Goal: Information Seeking & Learning: Learn about a topic

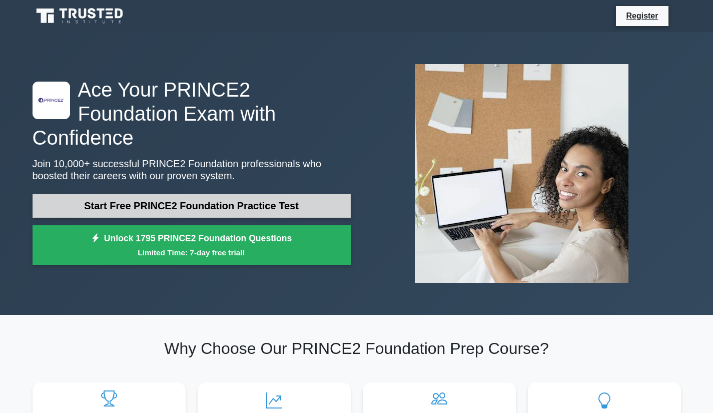
click at [226, 201] on link "Start Free PRINCE2 Foundation Practice Test" at bounding box center [192, 206] width 318 height 24
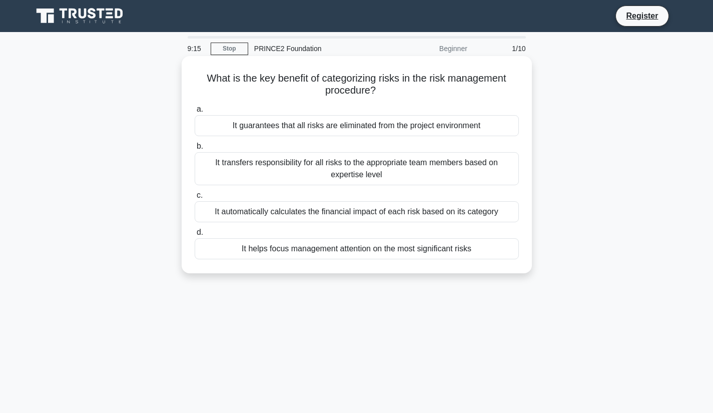
click at [346, 251] on div "It helps focus management attention on the most significant risks" at bounding box center [357, 248] width 324 height 21
click at [195, 236] on input "d. It helps focus management attention on the most significant risks" at bounding box center [195, 232] width 0 height 7
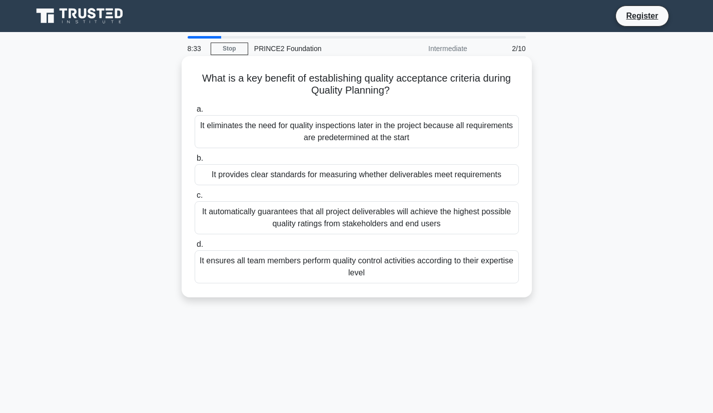
click at [324, 176] on div "It provides clear standards for measuring whether deliverables meet requirements" at bounding box center [357, 174] width 324 height 21
click at [195, 162] on input "b. It provides clear standards for measuring whether deliverables meet requirem…" at bounding box center [195, 158] width 0 height 7
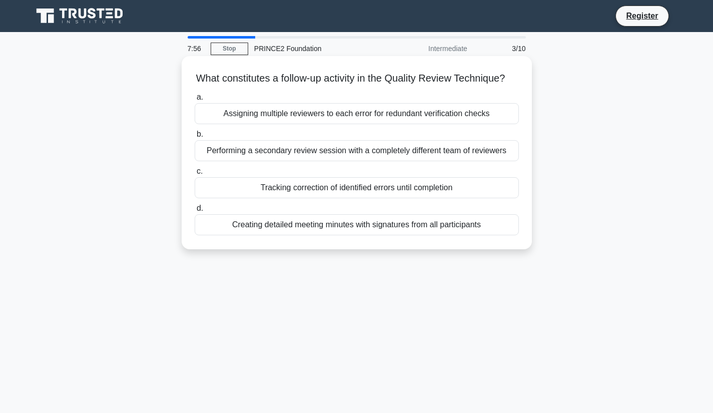
click at [347, 161] on div "Performing a secondary review session with a completely different team of revie…" at bounding box center [357, 150] width 324 height 21
click at [195, 138] on input "b. Performing a secondary review session with a completely different team of re…" at bounding box center [195, 134] width 0 height 7
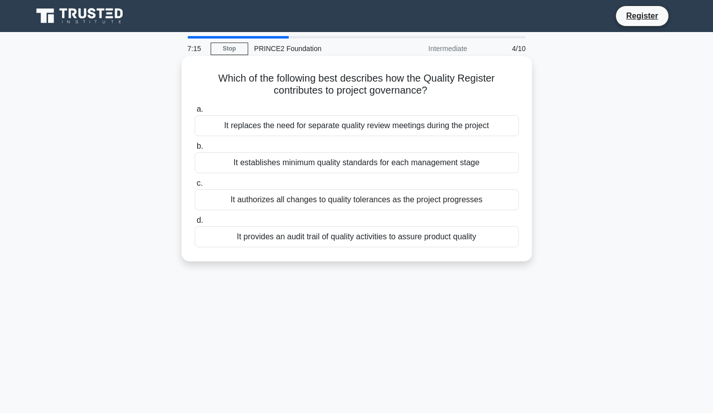
click at [343, 234] on div "It provides an audit trail of quality activities to assure product quality" at bounding box center [357, 236] width 324 height 21
click at [195, 224] on input "d. It provides an audit trail of quality activities to assure product quality" at bounding box center [195, 220] width 0 height 7
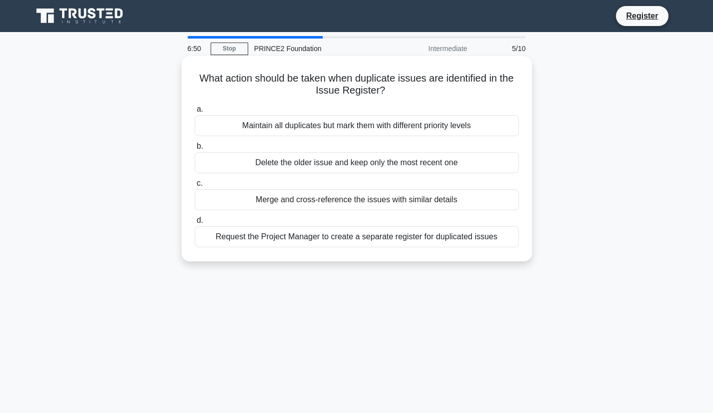
click at [452, 206] on div "Merge and cross-reference the issues with similar details" at bounding box center [357, 199] width 324 height 21
click at [195, 187] on input "c. Merge and cross-reference the issues with similar details" at bounding box center [195, 183] width 0 height 7
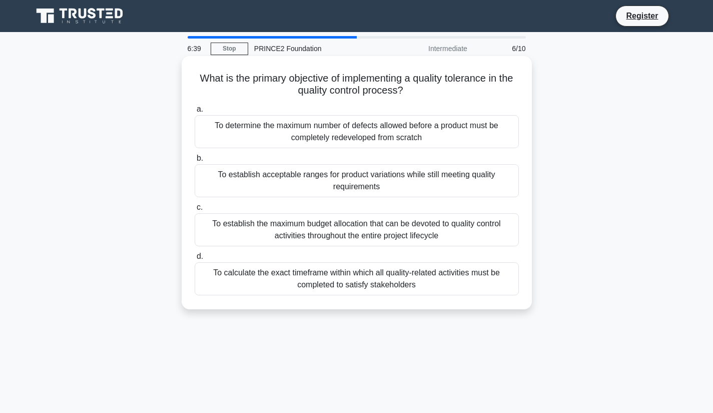
click at [491, 131] on div "To determine the maximum number of defects allowed before a product must be com…" at bounding box center [357, 131] width 324 height 33
click at [195, 113] on input "a. To determine the maximum number of defects allowed before a product must be …" at bounding box center [195, 109] width 0 height 7
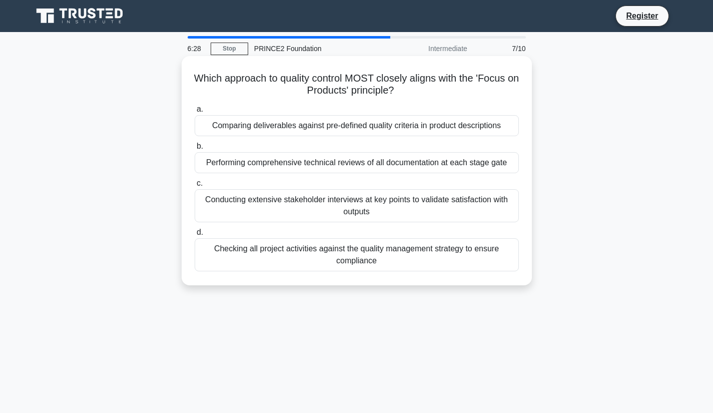
click at [407, 199] on div "Conducting extensive stakeholder interviews at key points to validate satisfact…" at bounding box center [357, 205] width 324 height 33
click at [195, 187] on input "c. Conducting extensive stakeholder interviews at key points to validate satisf…" at bounding box center [195, 183] width 0 height 7
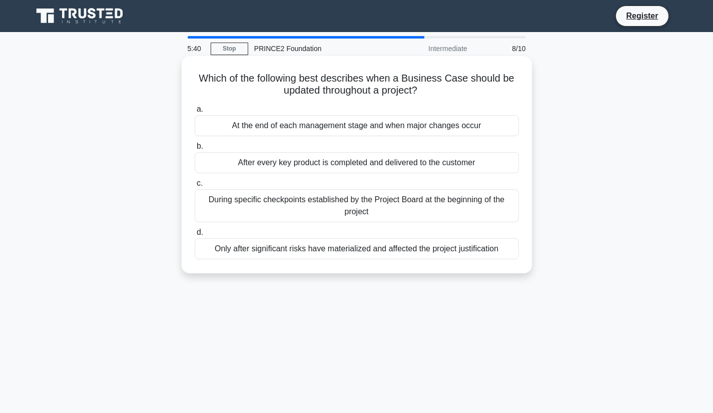
click at [426, 196] on div "During specific checkpoints established by the Project Board at the beginning o…" at bounding box center [357, 205] width 324 height 33
click at [195, 187] on input "c. During specific checkpoints established by the Project Board at the beginnin…" at bounding box center [195, 183] width 0 height 7
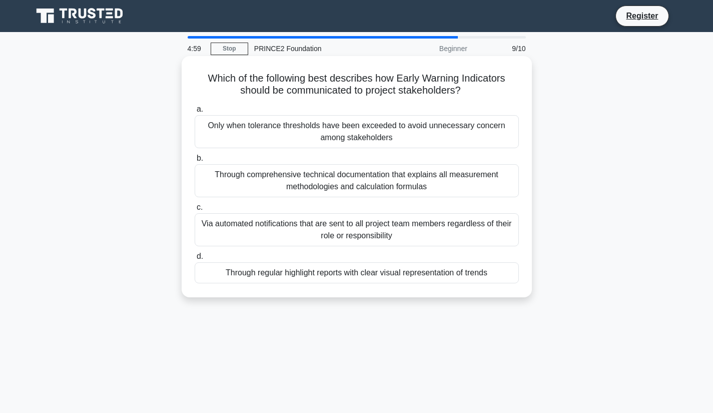
click at [389, 270] on div "Through regular highlight reports with clear visual representation of trends" at bounding box center [357, 272] width 324 height 21
click at [195, 260] on input "d. Through regular highlight reports with clear visual representation of trends" at bounding box center [195, 256] width 0 height 7
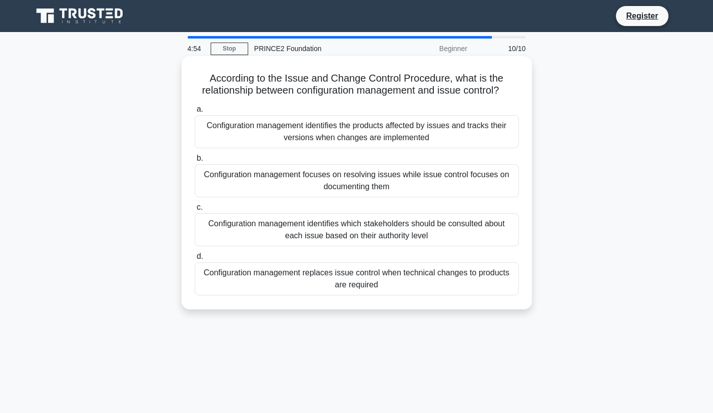
click at [367, 181] on div "Configuration management focuses on resolving issues while issue control focuse…" at bounding box center [357, 180] width 324 height 33
click at [195, 162] on input "b. Configuration management focuses on resolving issues while issue control foc…" at bounding box center [195, 158] width 0 height 7
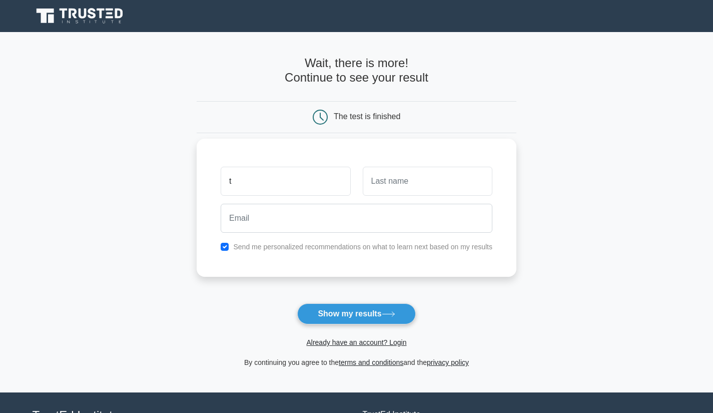
type input "Terence"
click at [386, 180] on input "text" at bounding box center [428, 181] width 130 height 29
type input "Daniel"
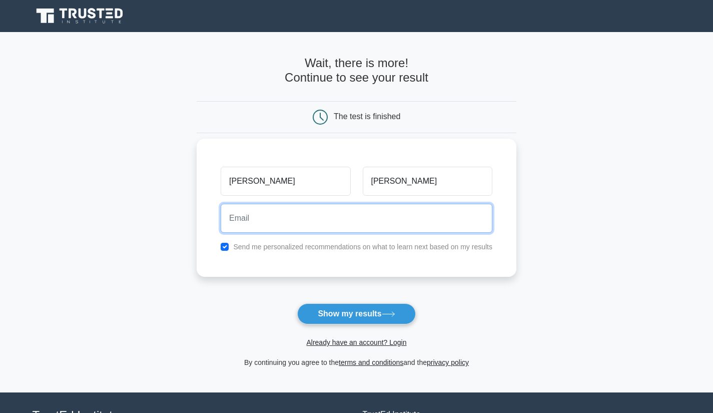
click at [340, 231] on input "email" at bounding box center [357, 218] width 272 height 29
type input "danielt11@roehampton.ac.uk"
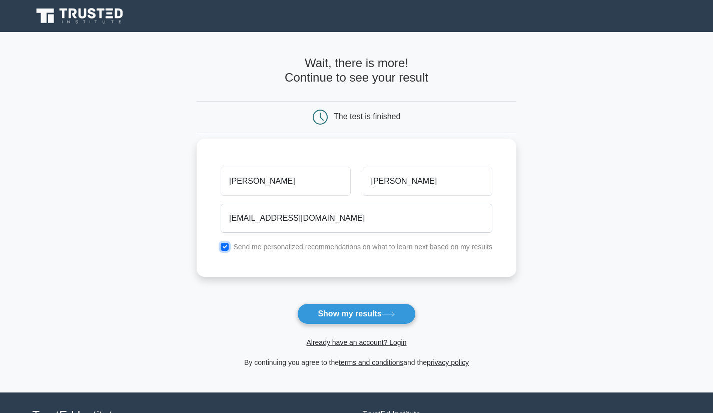
click at [226, 250] on input "checkbox" at bounding box center [225, 247] width 8 height 8
checkbox input "false"
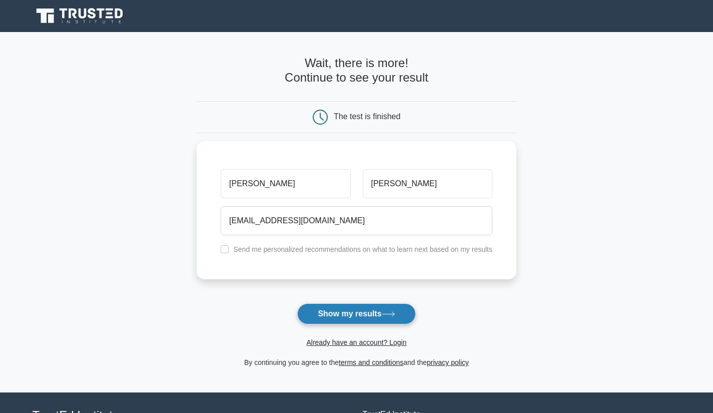
click at [341, 317] on button "Show my results" at bounding box center [356, 313] width 118 height 21
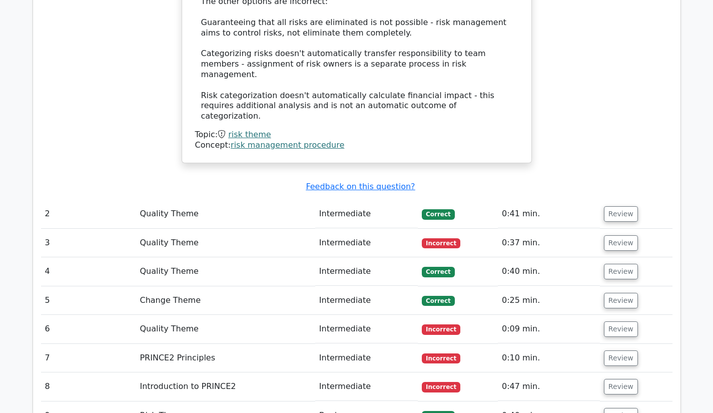
scroll to position [1133, 0]
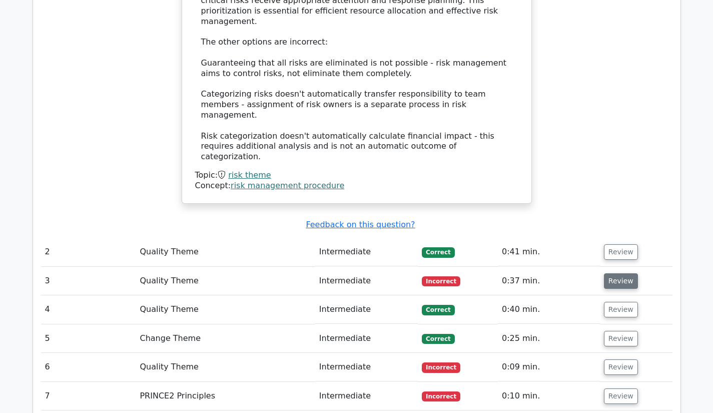
click at [616, 273] on button "Review" at bounding box center [621, 281] width 34 height 16
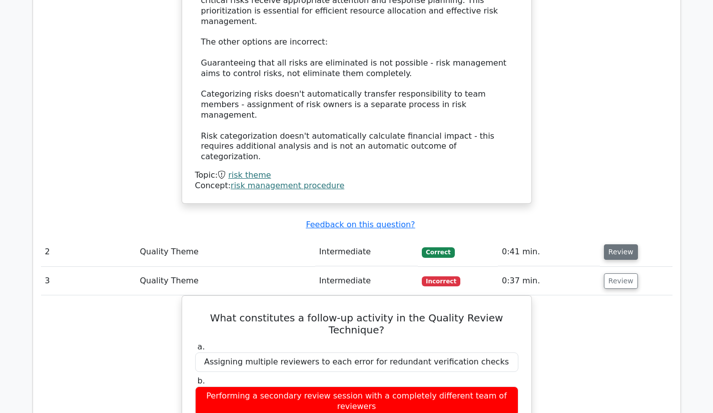
click at [619, 244] on button "Review" at bounding box center [621, 252] width 34 height 16
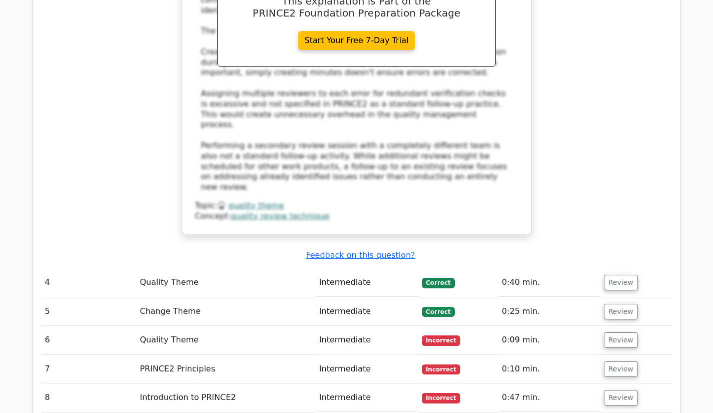
scroll to position [2298, 0]
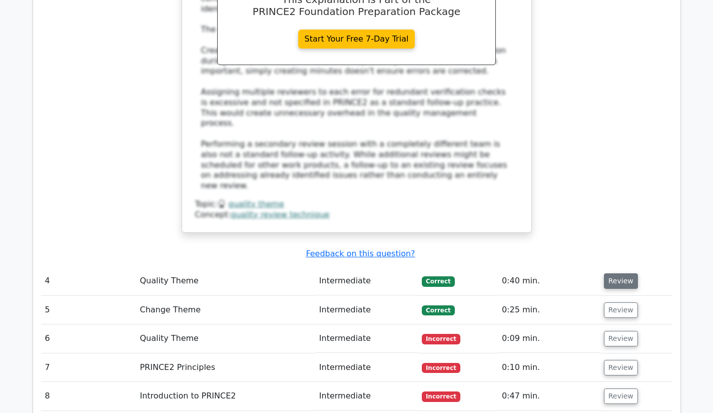
click at [608, 273] on button "Review" at bounding box center [621, 281] width 34 height 16
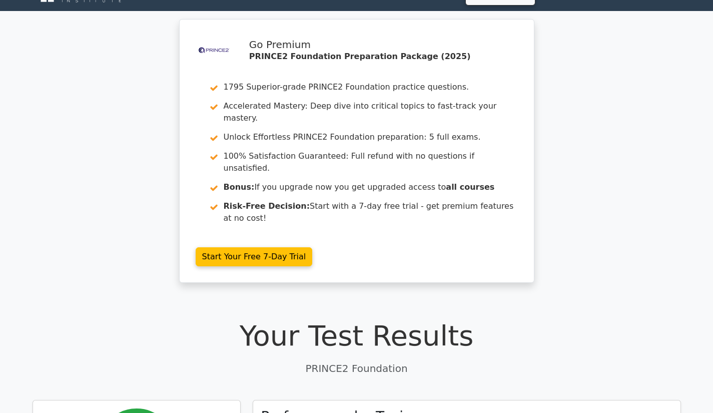
scroll to position [0, 0]
